Goal: Book appointment/travel/reservation

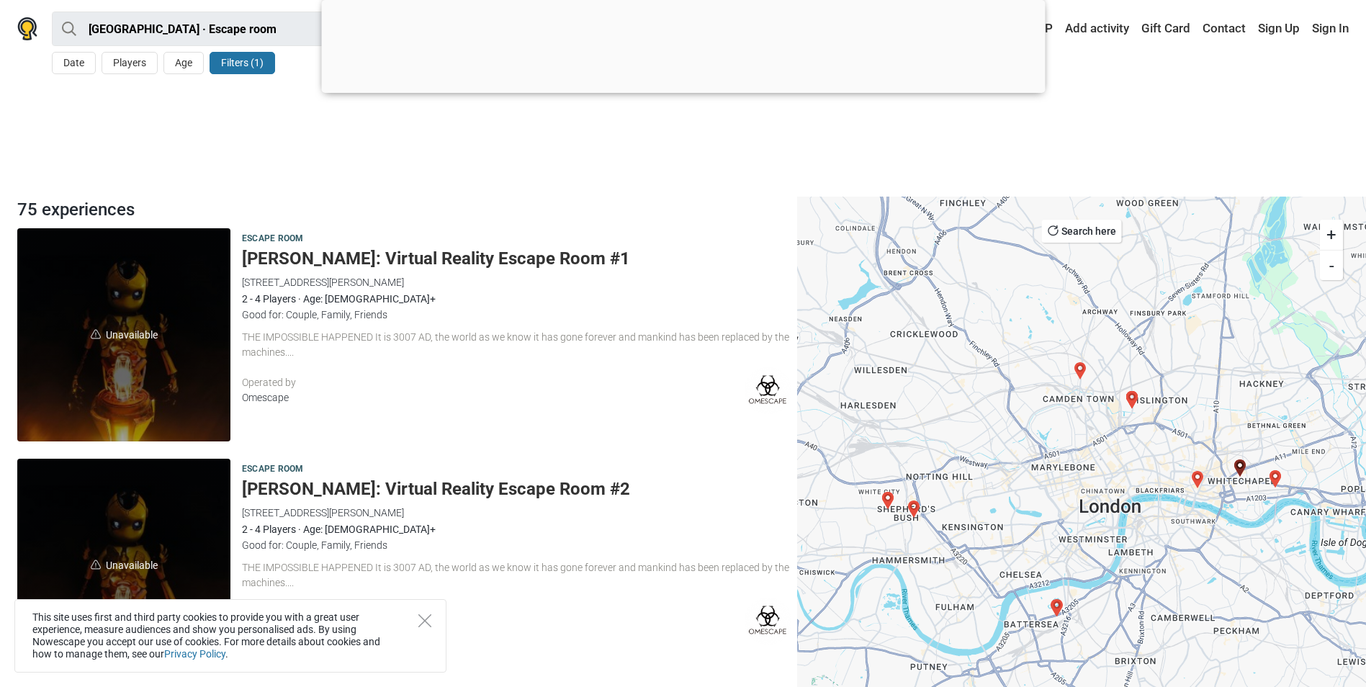
click at [691, 89] on div at bounding box center [683, 89] width 724 height 0
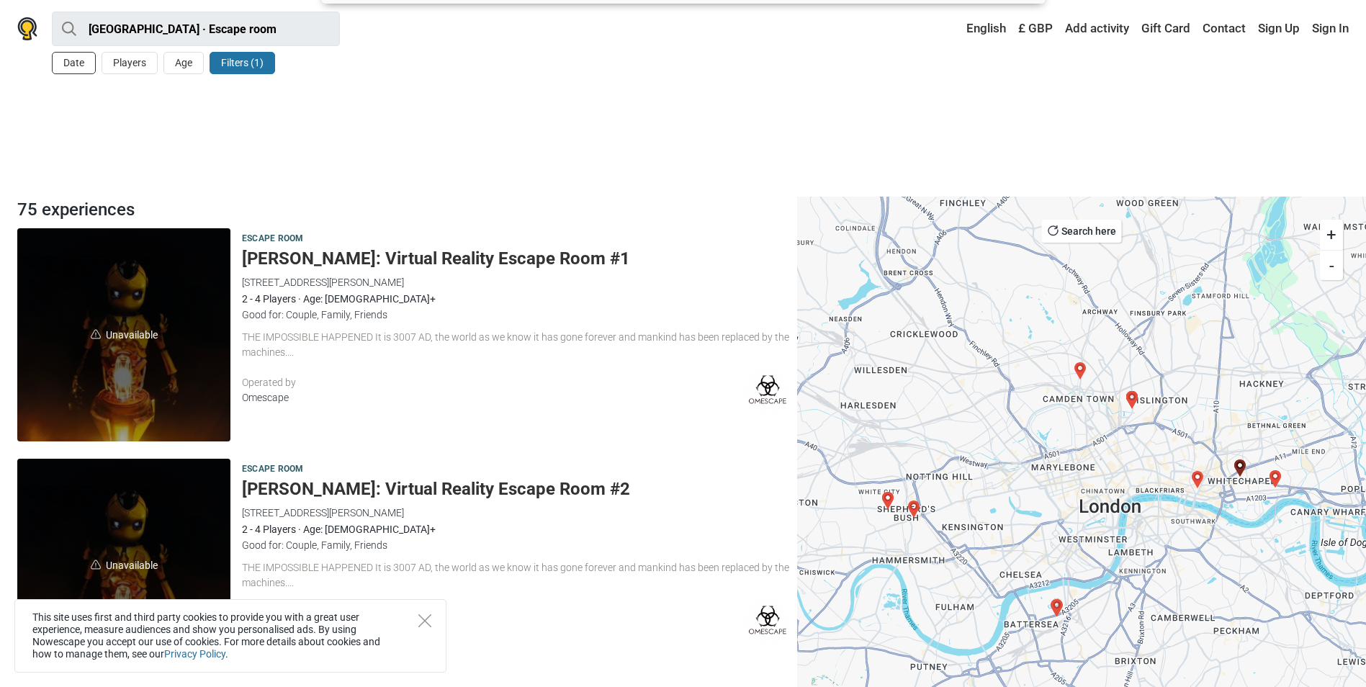
click at [70, 67] on button "Date" at bounding box center [74, 63] width 44 height 22
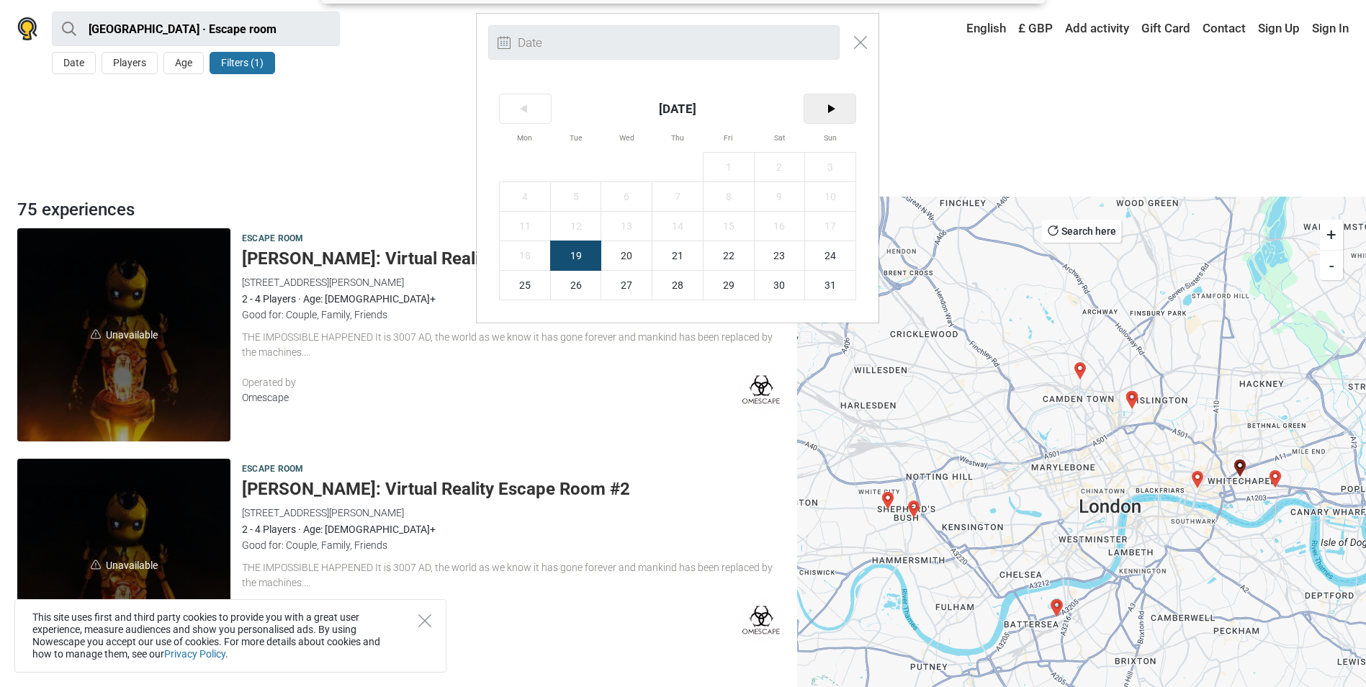
click at [830, 122] on span ">" at bounding box center [829, 108] width 51 height 29
click at [639, 192] on span "10" at bounding box center [626, 196] width 50 height 29
type input "[DATE] (Wed)"
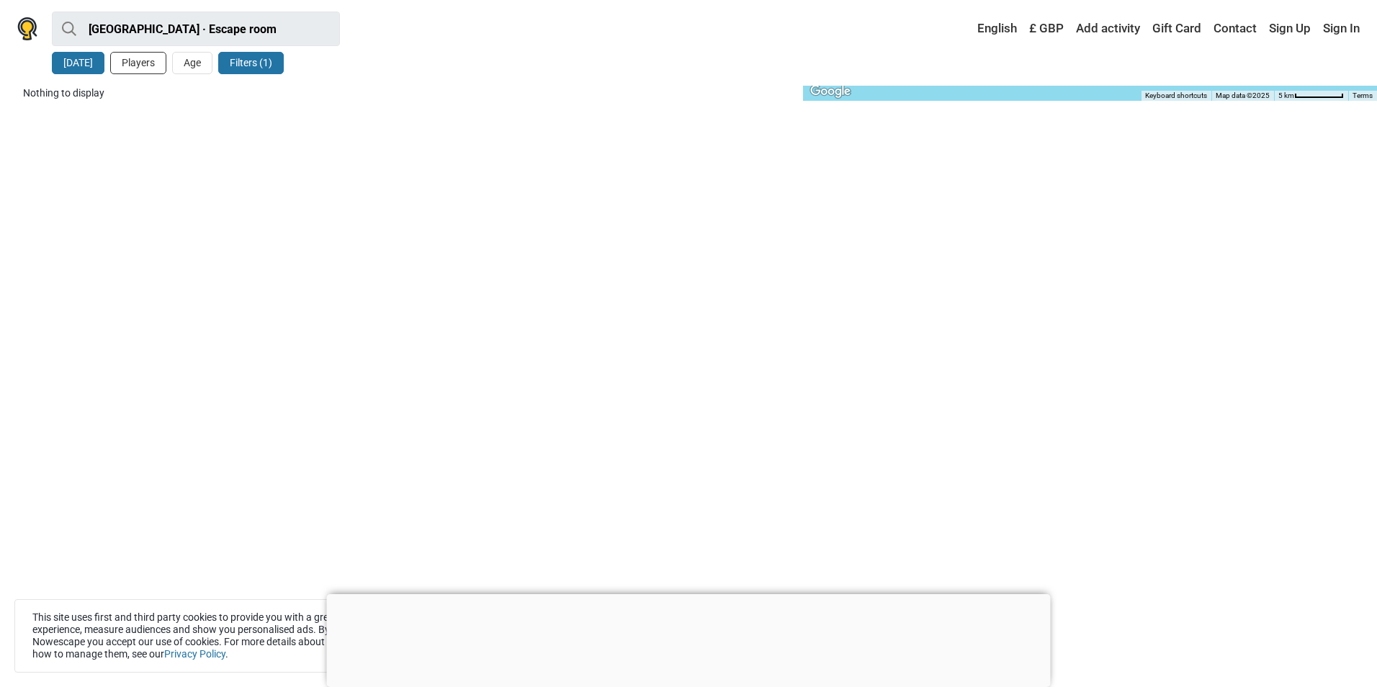
click at [143, 66] on button "Players" at bounding box center [138, 63] width 56 height 22
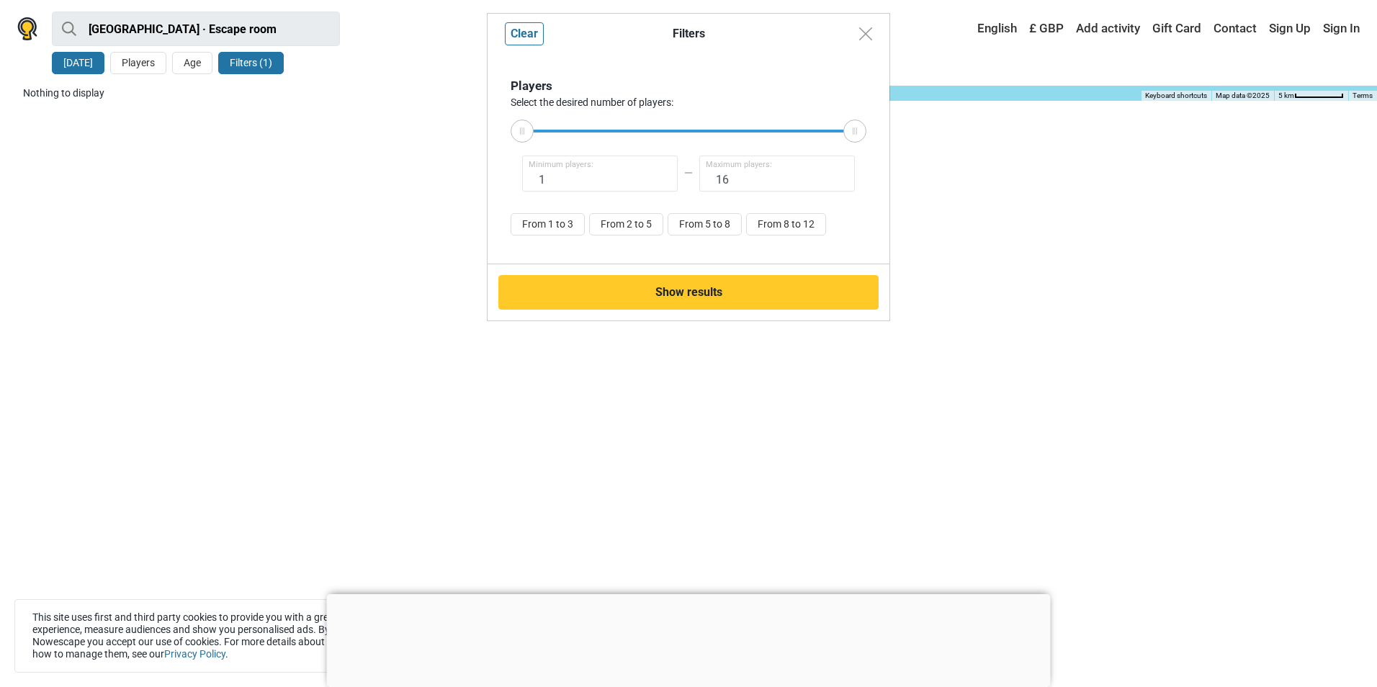
click at [707, 236] on div "From 1 to 3 From 2 to 5 From 5 to 8 From 8 to 12" at bounding box center [689, 226] width 356 height 27
click at [704, 223] on button "From 5 to 8" at bounding box center [705, 224] width 74 height 22
type input "5"
type input "8"
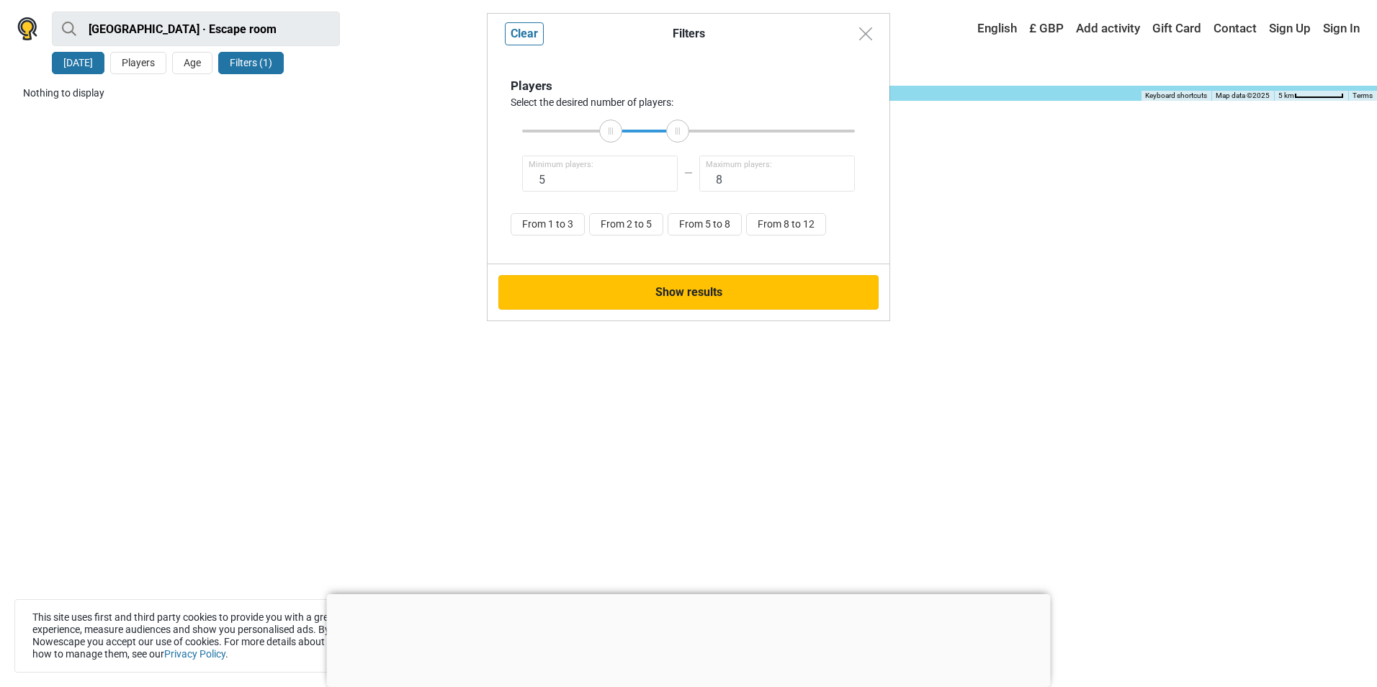
click at [704, 300] on button "Show results" at bounding box center [688, 292] width 380 height 35
